Goal: Task Accomplishment & Management: Manage account settings

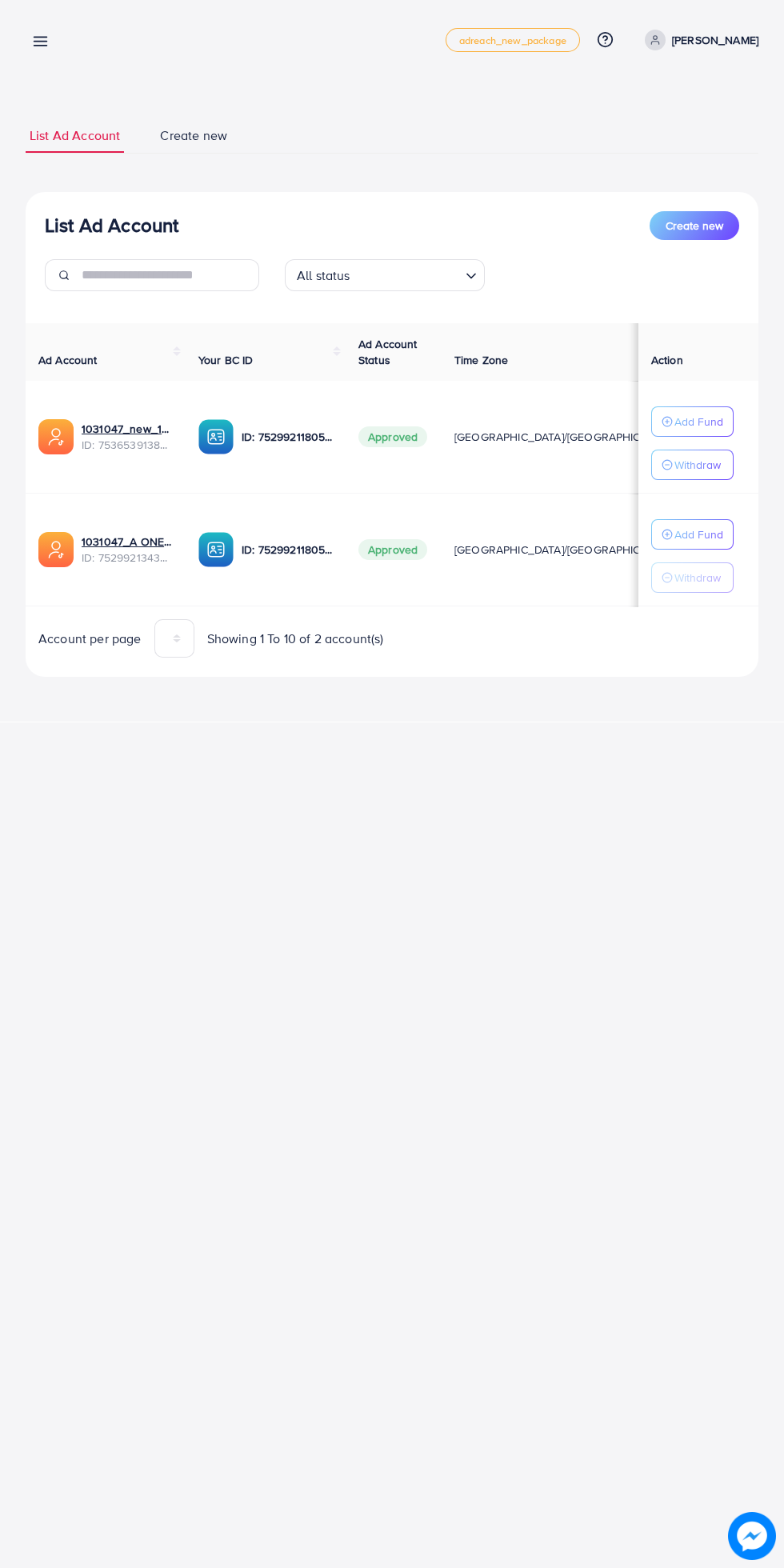
click at [40, 46] on line at bounding box center [41, 46] width 13 height 0
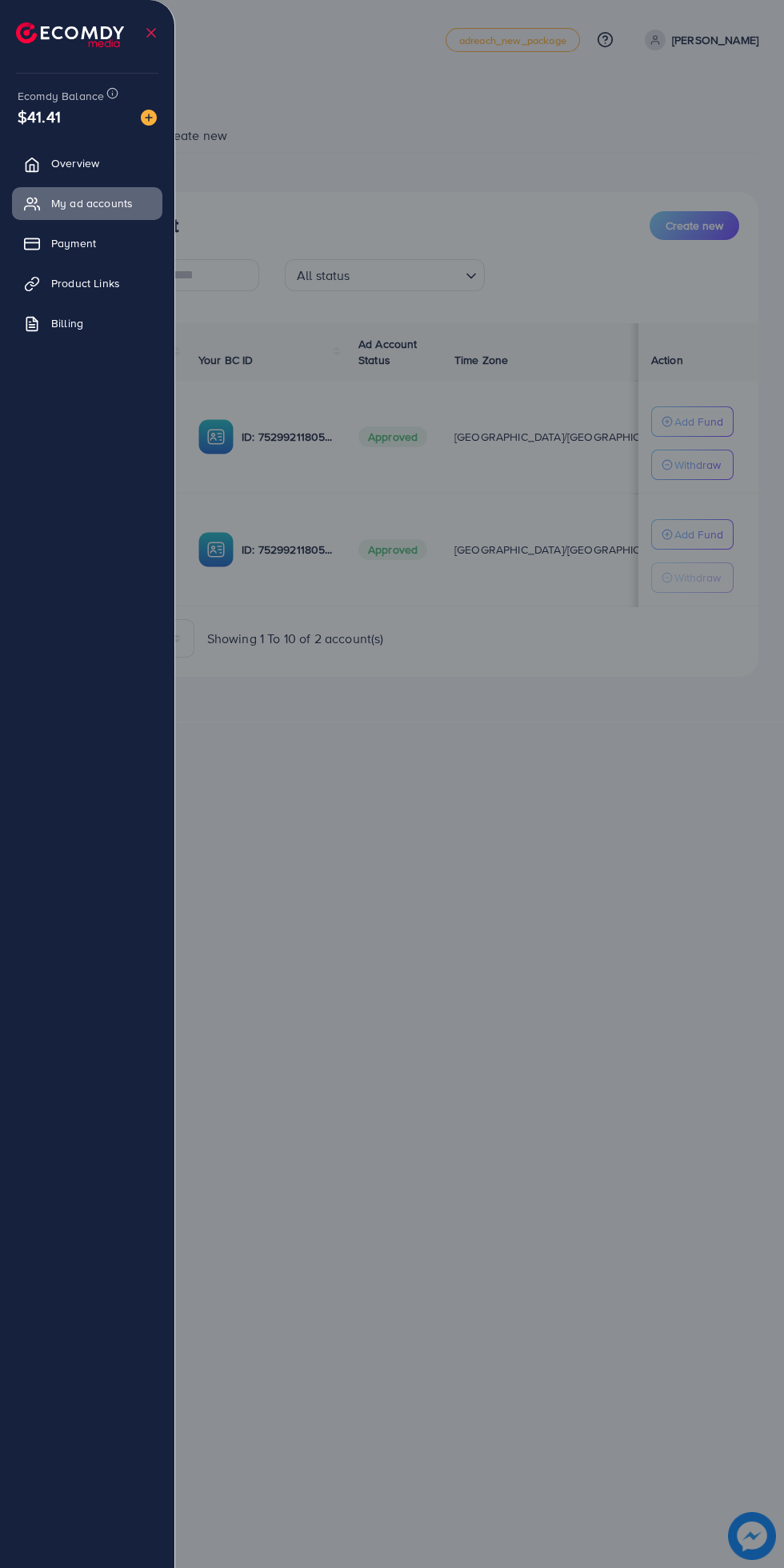
click at [35, 45] on img at bounding box center [70, 35] width 108 height 25
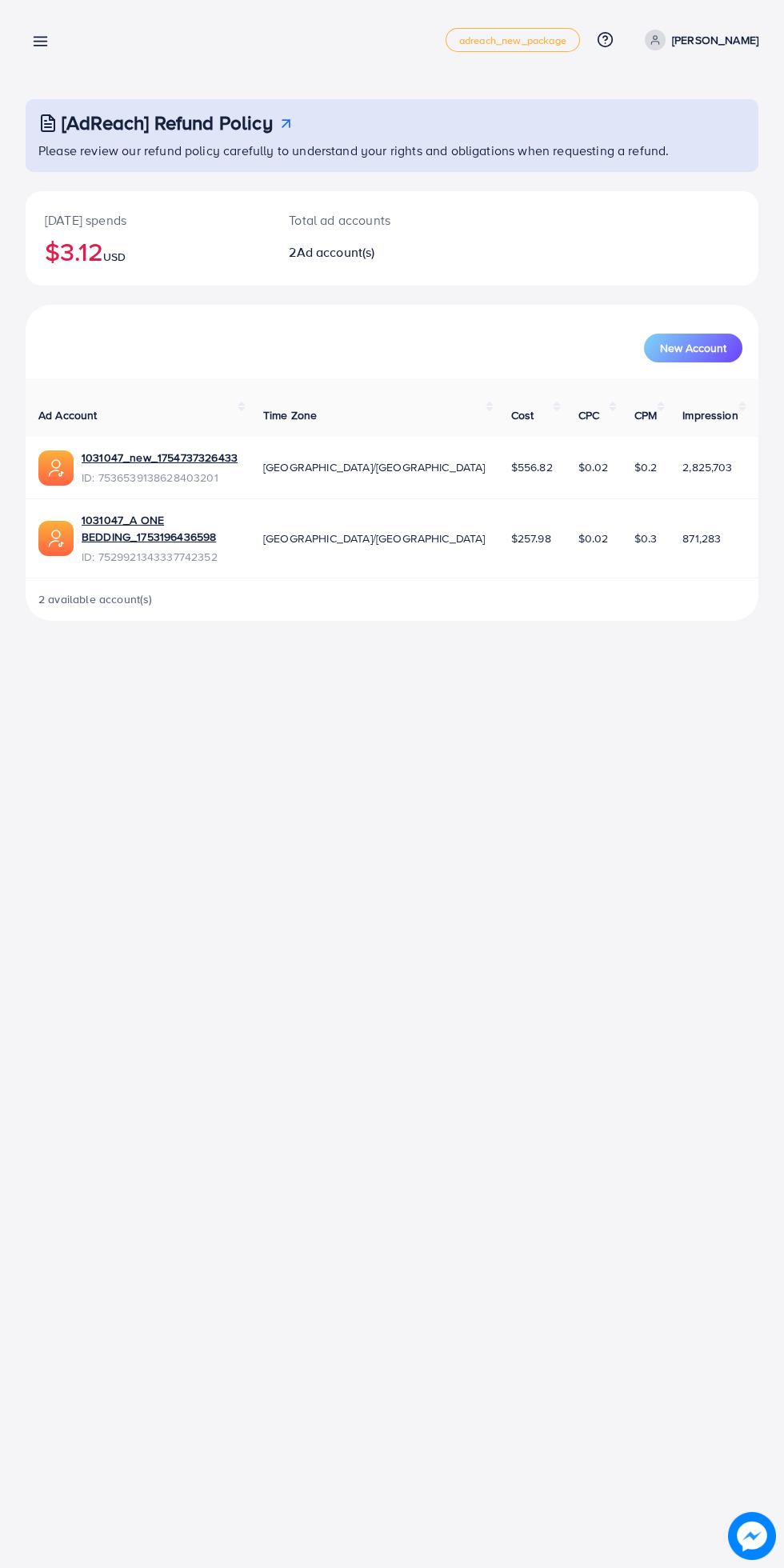
click at [40, 41] on line at bounding box center [41, 41] width 13 height 0
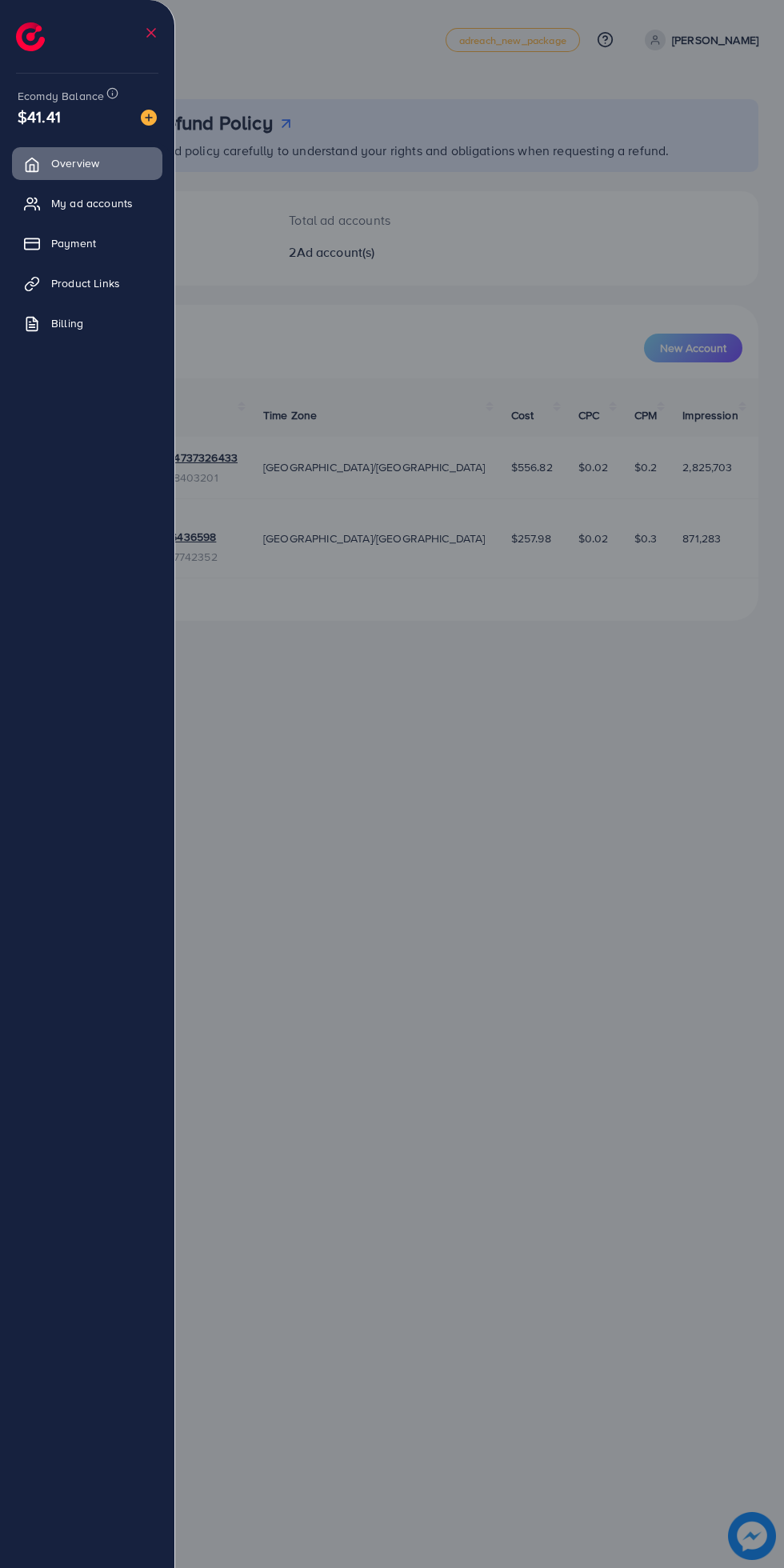
click at [586, 909] on div at bounding box center [392, 940] width 784 height 1881
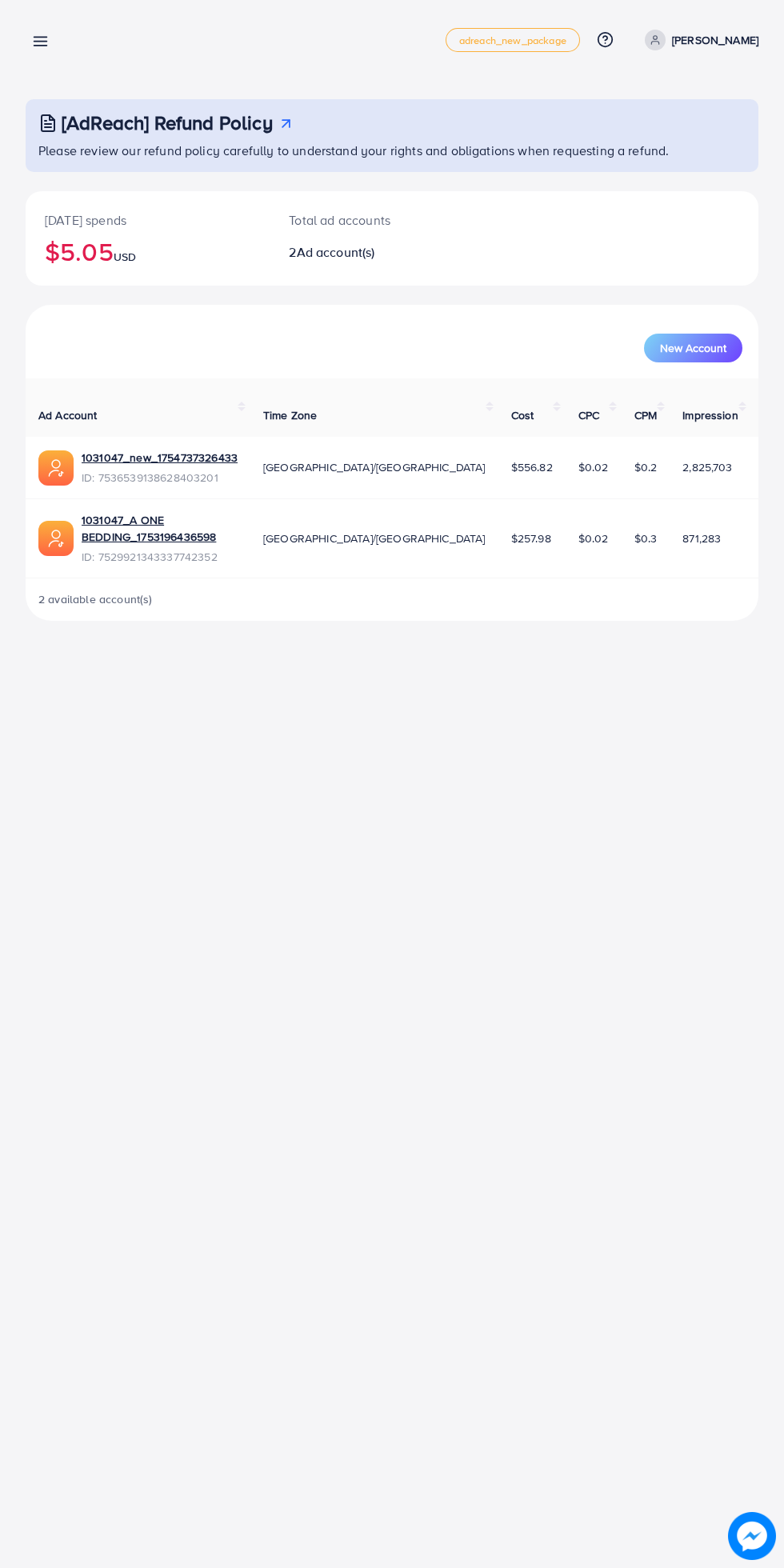
click at [52, 76] on div "[AdReach] Refund Policy Please review our refund policy carefully to understand…" at bounding box center [392, 323] width 784 height 647
click at [40, 38] on line at bounding box center [41, 38] width 13 height 0
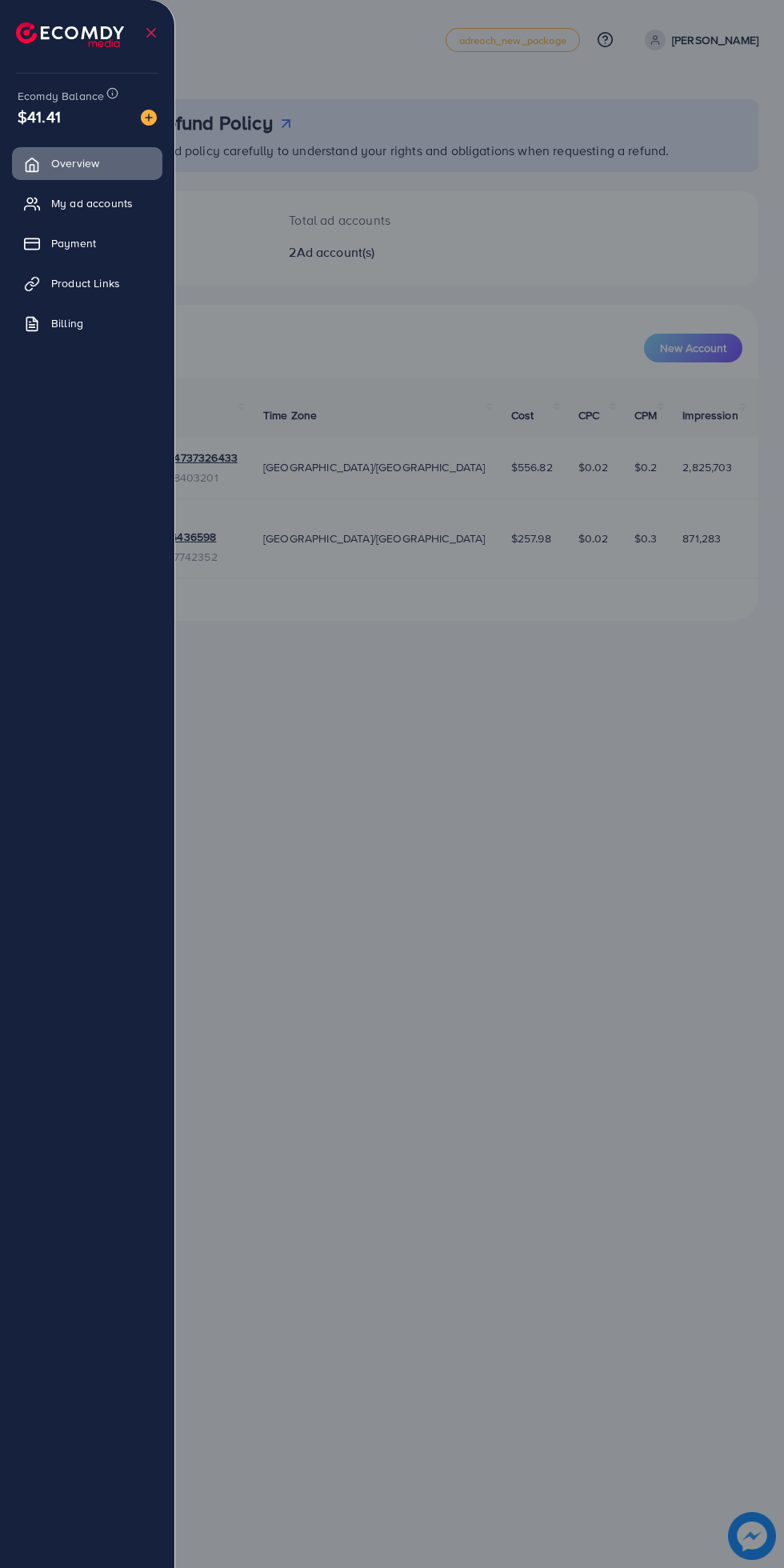
click at [52, 196] on link "My ad accounts" at bounding box center [87, 203] width 150 height 32
click at [40, 208] on icon at bounding box center [32, 204] width 16 height 16
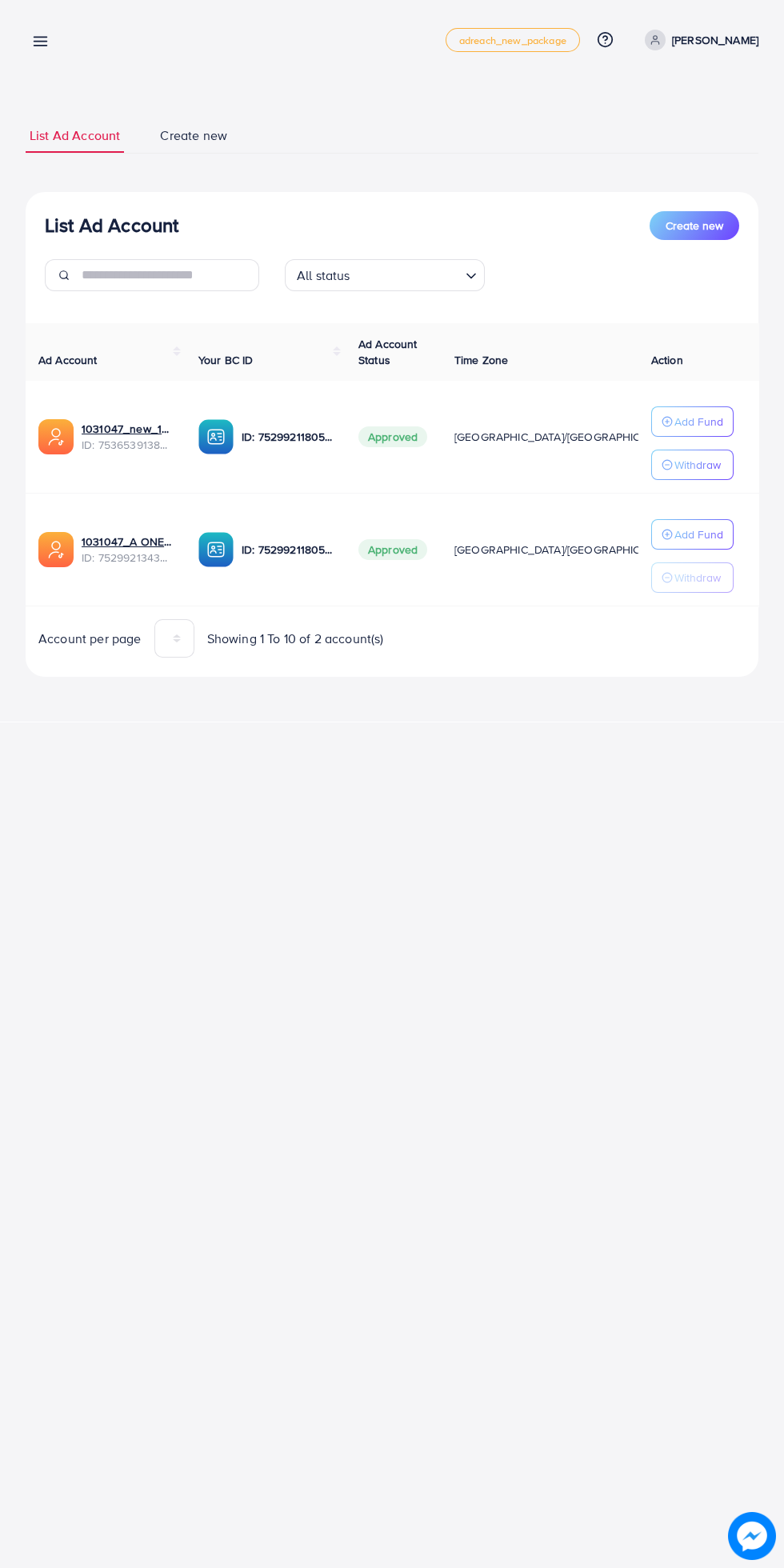
scroll to position [0, 28]
